Goal: Task Accomplishment & Management: Manage account settings

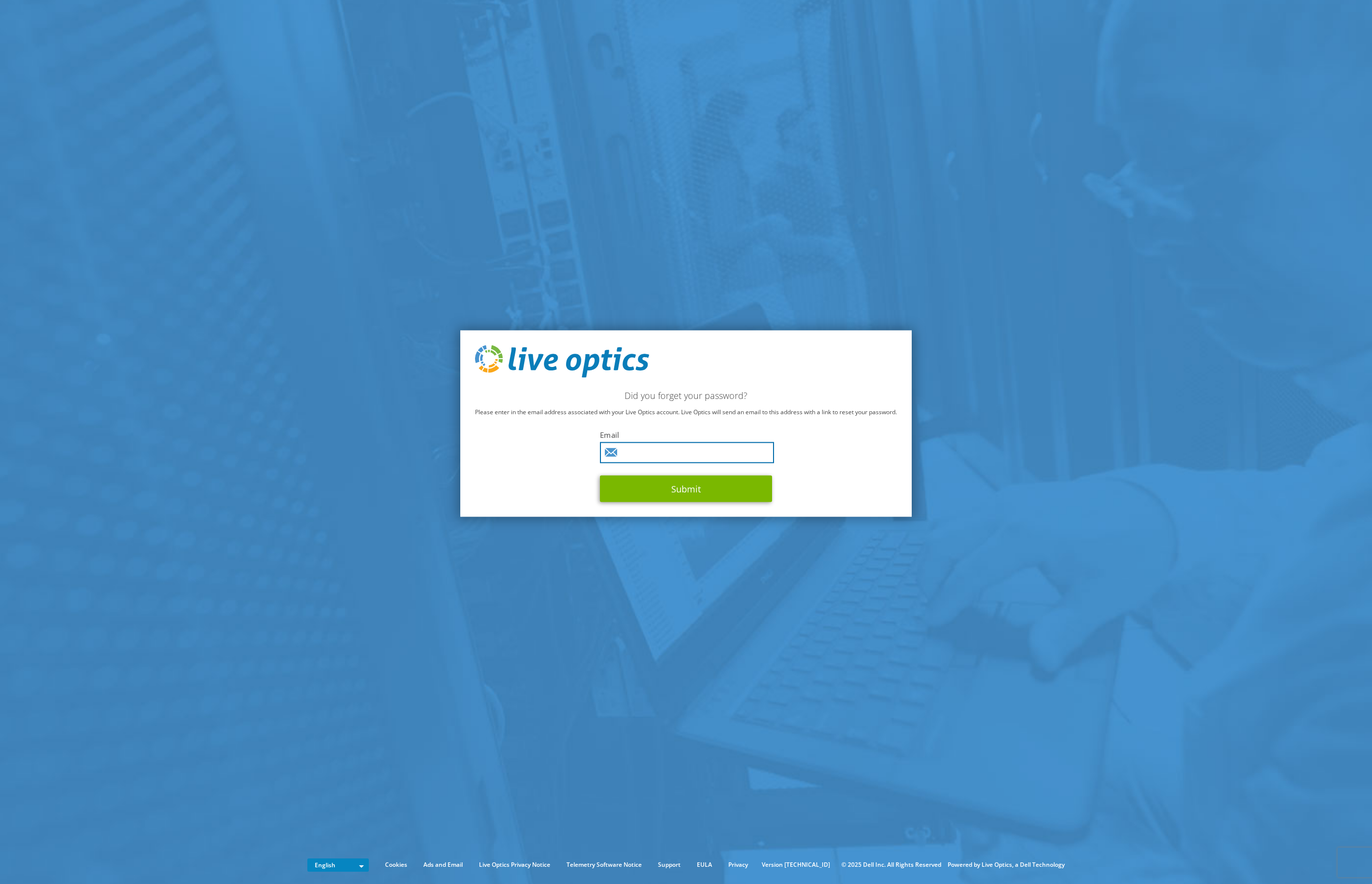
click at [646, 452] on input "text" at bounding box center [687, 452] width 174 height 21
type input "siri.audunson@kystverket.no"
click at [682, 490] on button "Submit" at bounding box center [686, 488] width 172 height 27
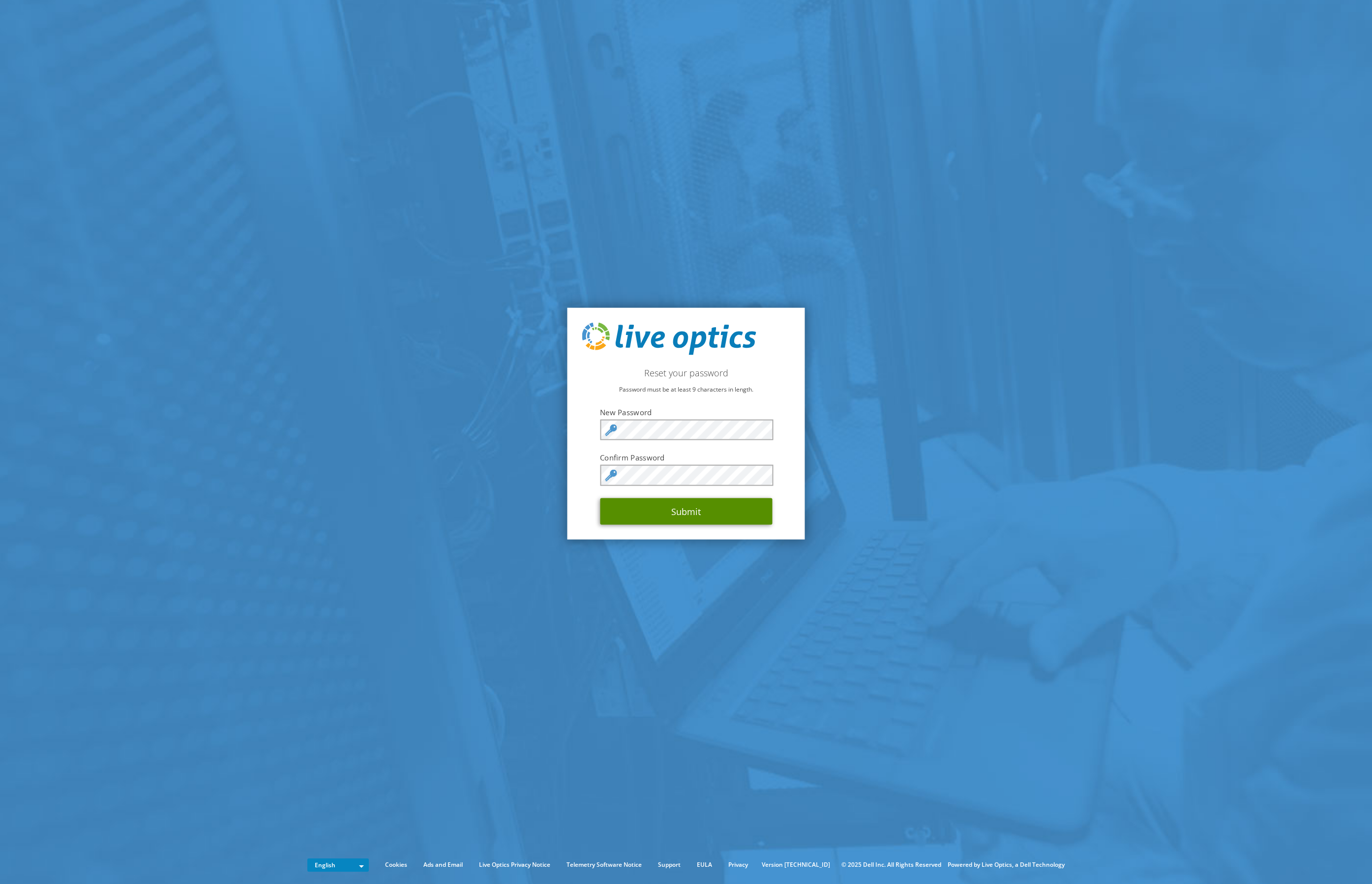
click at [687, 512] on button "Submit" at bounding box center [686, 511] width 172 height 27
click at [667, 509] on button "Submit" at bounding box center [686, 511] width 172 height 27
